Goal: Information Seeking & Learning: Learn about a topic

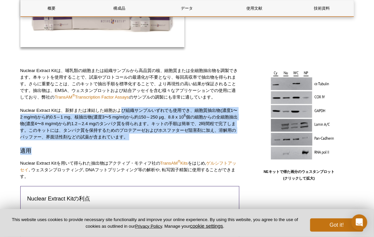
drag, startPoint x: 121, startPoint y: 106, endPoint x: 124, endPoint y: 145, distance: 39.0
click at [124, 145] on div "Nuclear Extract Kitは、哺乳類の細胞または組織サンプルから高品質の核、細胞質または全細胞抽出物を調製できます。本キットを使用することで、試薬…" at bounding box center [129, 159] width 219 height 185
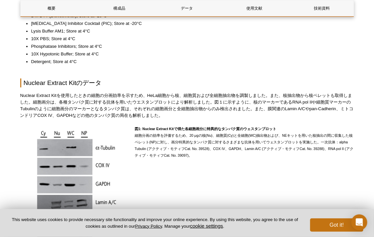
scroll to position [480, 0]
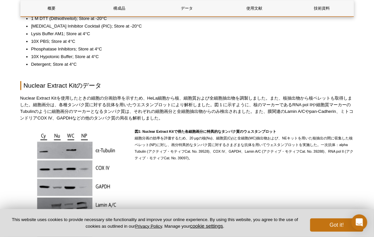
click at [285, 157] on p "図1: Nuclear Extract Kitで得た各細胞画分に特異的なタンパク質のウェスタンブロット 細胞分画の効率を評価するため、20 μgの核(Nu)、…" at bounding box center [244, 144] width 219 height 33
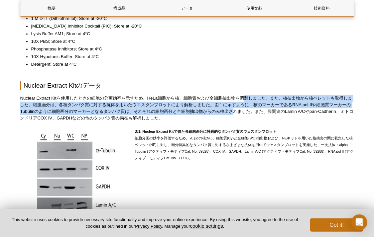
drag, startPoint x: 246, startPoint y: 93, endPoint x: 244, endPoint y: 113, distance: 19.4
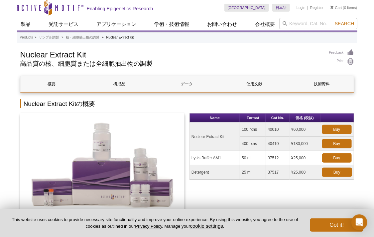
scroll to position [0, 0]
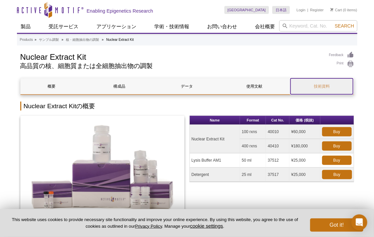
click at [327, 85] on link "技術資料" at bounding box center [321, 86] width 62 height 16
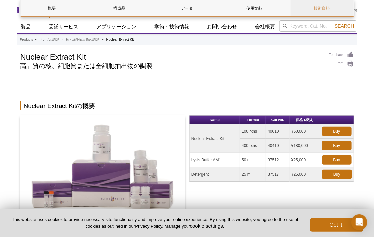
scroll to position [1180, 0]
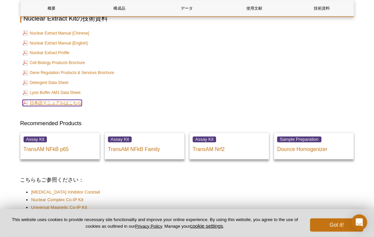
drag, startPoint x: 75, startPoint y: 49, endPoint x: 58, endPoint y: 109, distance: 62.5
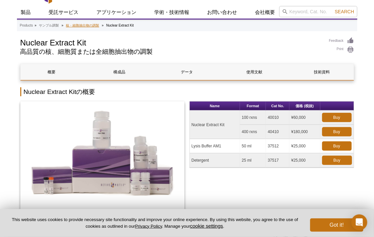
scroll to position [0, 0]
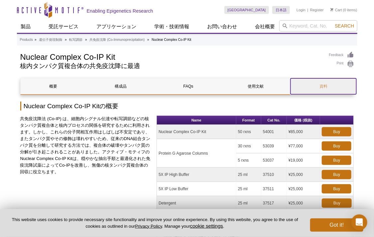
click at [330, 90] on link "資料" at bounding box center [322, 86] width 65 height 16
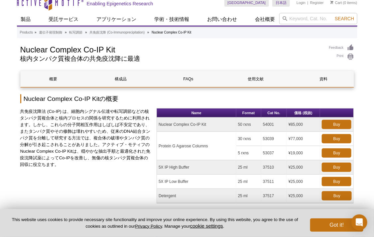
scroll to position [6, 0]
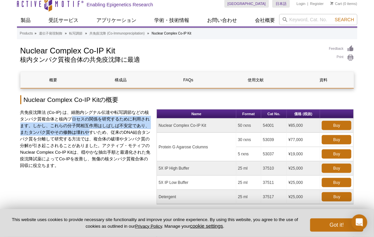
drag, startPoint x: 75, startPoint y: 121, endPoint x: 97, endPoint y: 135, distance: 26.6
click at [97, 135] on p "共免疫沈降法 (Co-IP) は、細胞内シグナル伝達や転写調節などの核タンパク質複合体と核内プロセスの関係を研究するために利用されます。しかし、これらの分子間…" at bounding box center [86, 139] width 132 height 60
